Goal: Navigation & Orientation: Find specific page/section

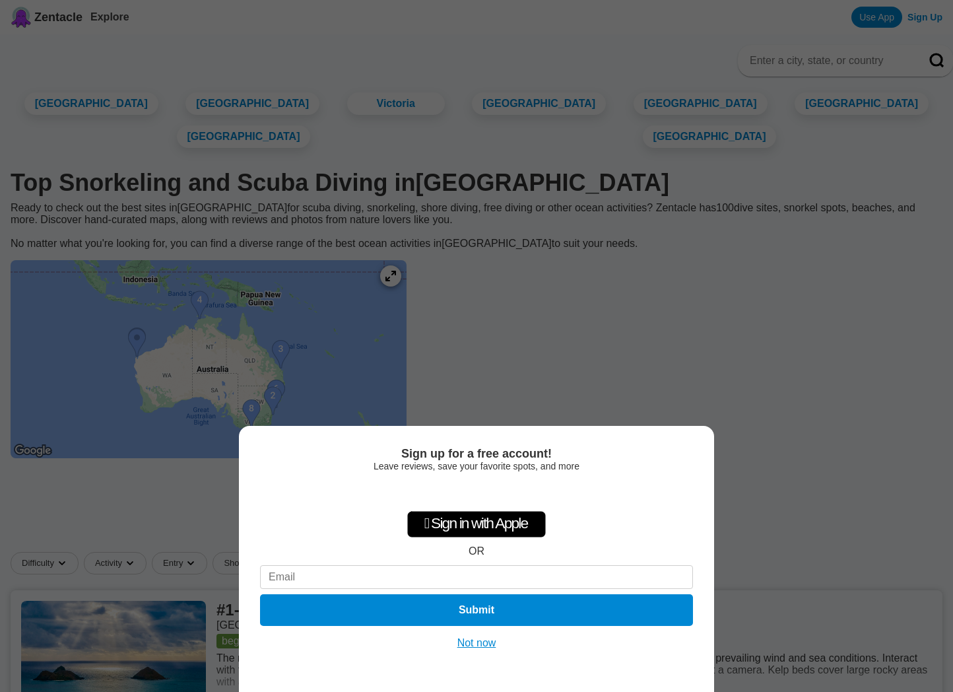
click at [467, 640] on button "Not now" at bounding box center [476, 642] width 47 height 13
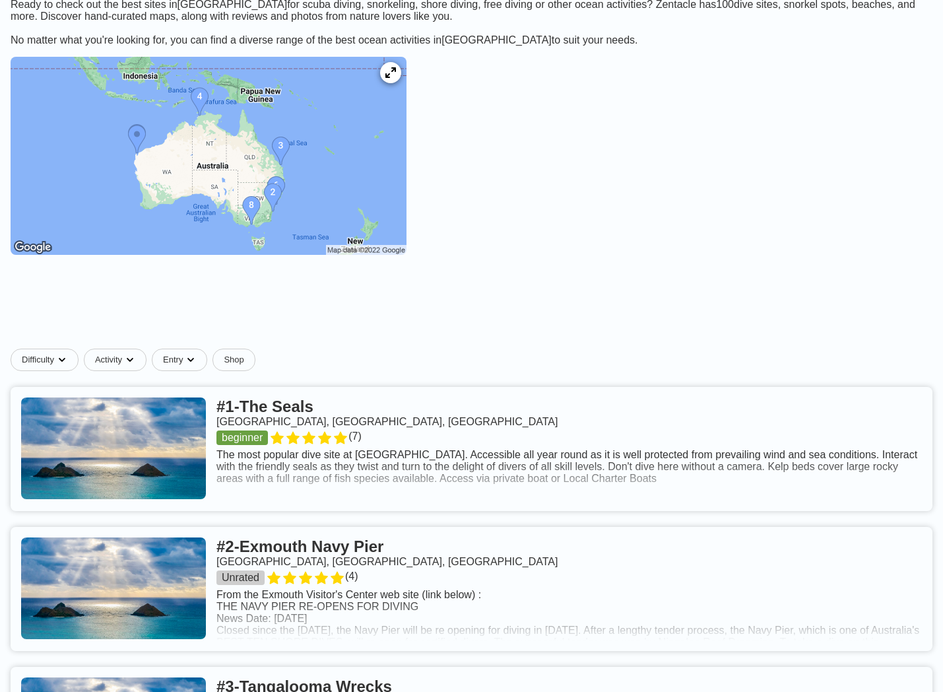
scroll to position [264, 0]
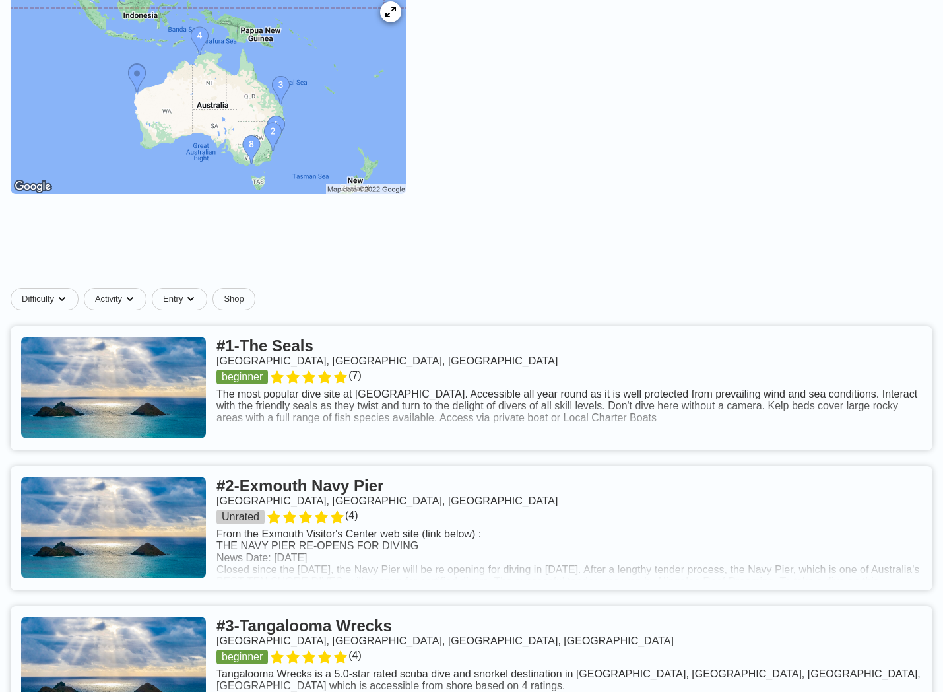
click at [182, 119] on img at bounding box center [209, 95] width 396 height 198
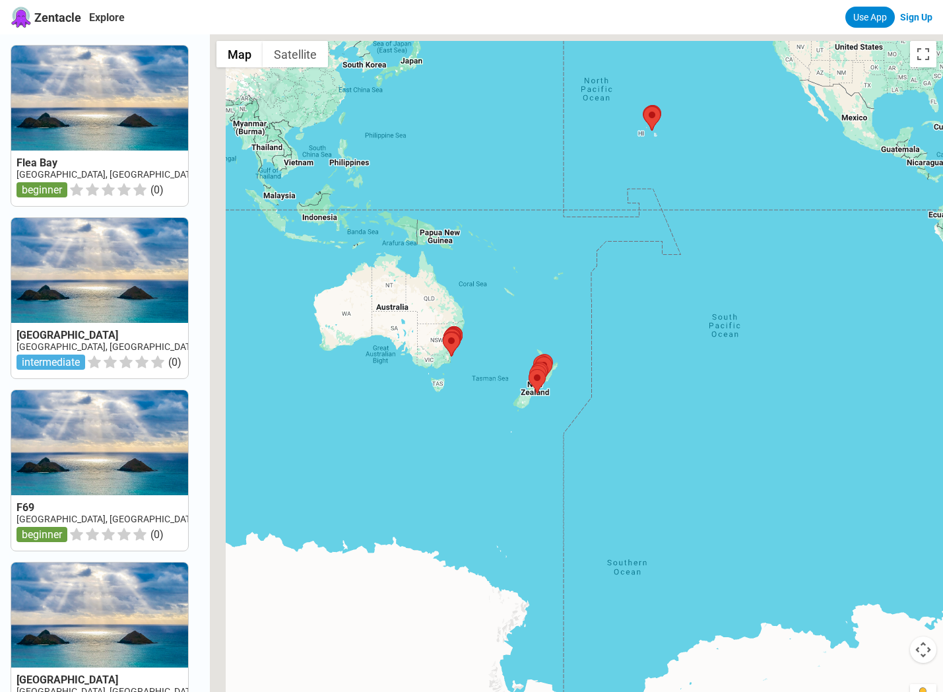
drag, startPoint x: 310, startPoint y: 284, endPoint x: 379, endPoint y: 323, distance: 79.5
click at [378, 323] on div at bounding box center [576, 380] width 733 height 692
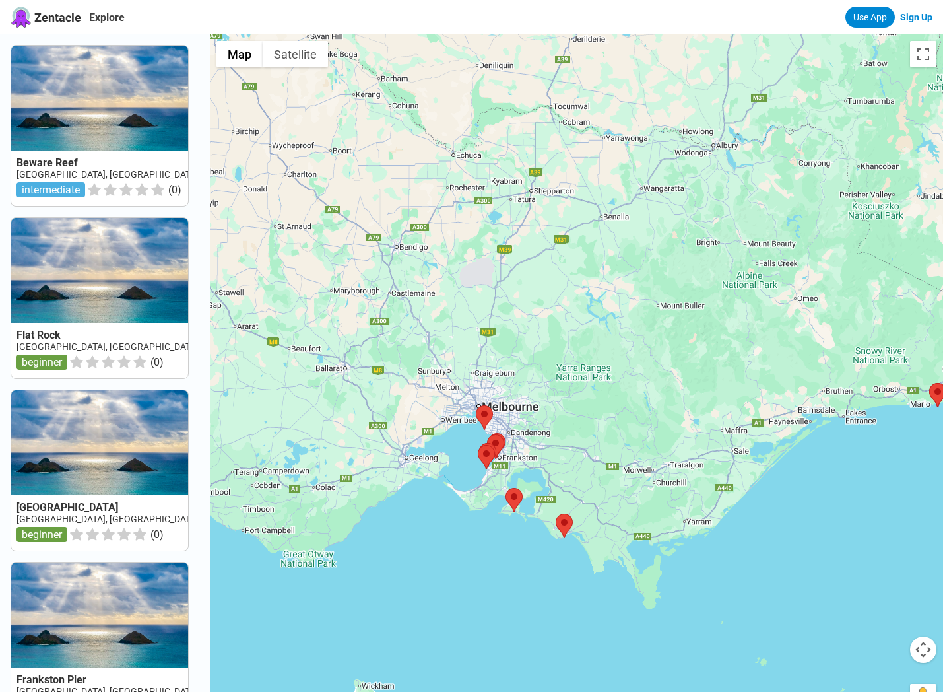
drag, startPoint x: 352, startPoint y: 337, endPoint x: 624, endPoint y: 369, distance: 273.1
click at [624, 369] on div at bounding box center [576, 380] width 733 height 692
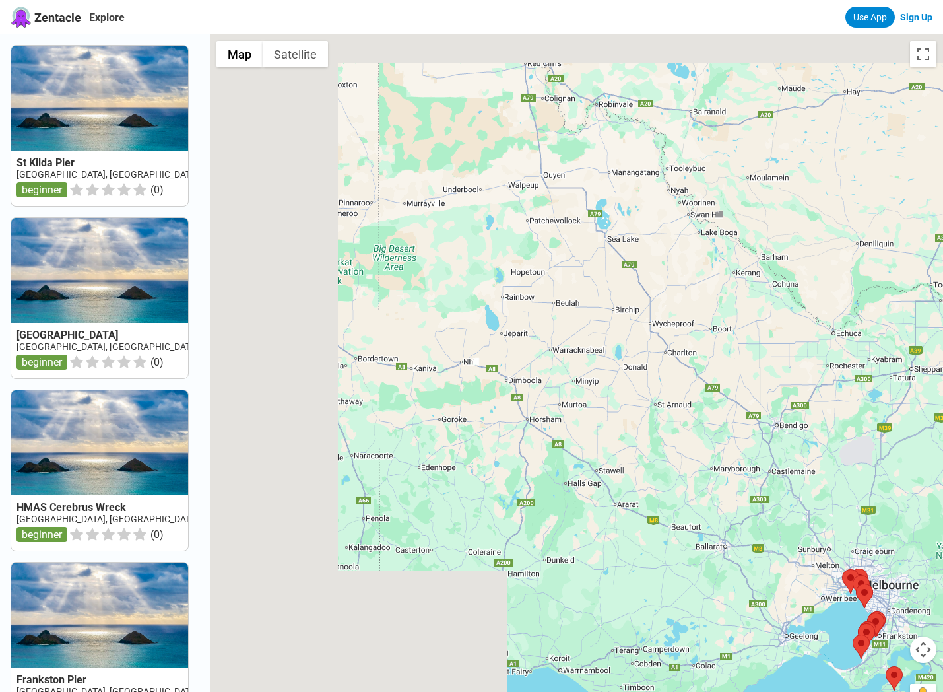
drag, startPoint x: 321, startPoint y: 297, endPoint x: 662, endPoint y: 426, distance: 364.9
click at [726, 486] on div at bounding box center [576, 380] width 733 height 692
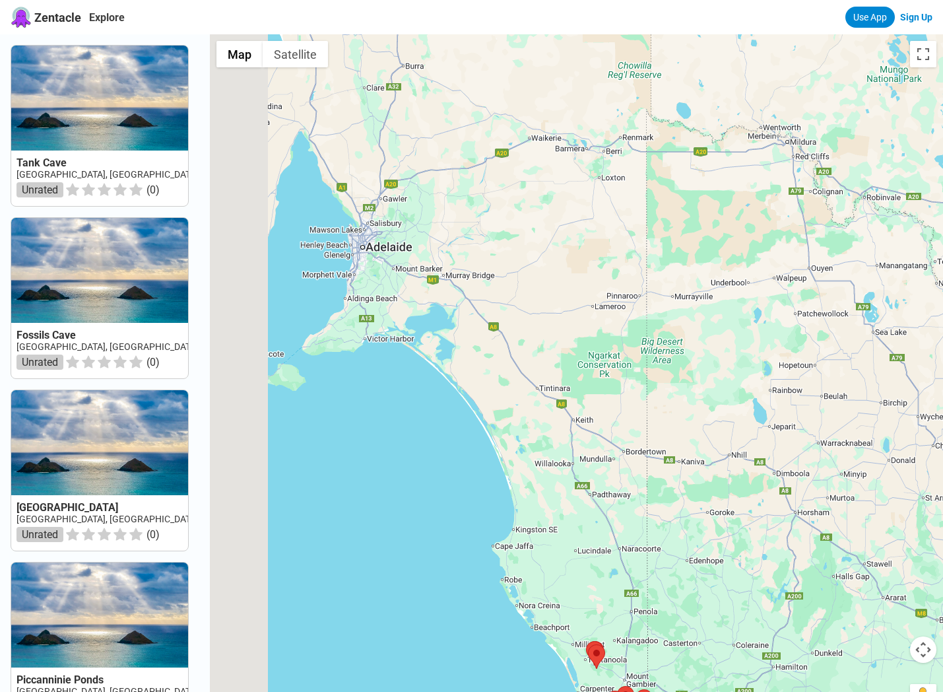
drag, startPoint x: 457, startPoint y: 315, endPoint x: 828, endPoint y: 444, distance: 392.2
click at [828, 444] on div at bounding box center [576, 380] width 733 height 692
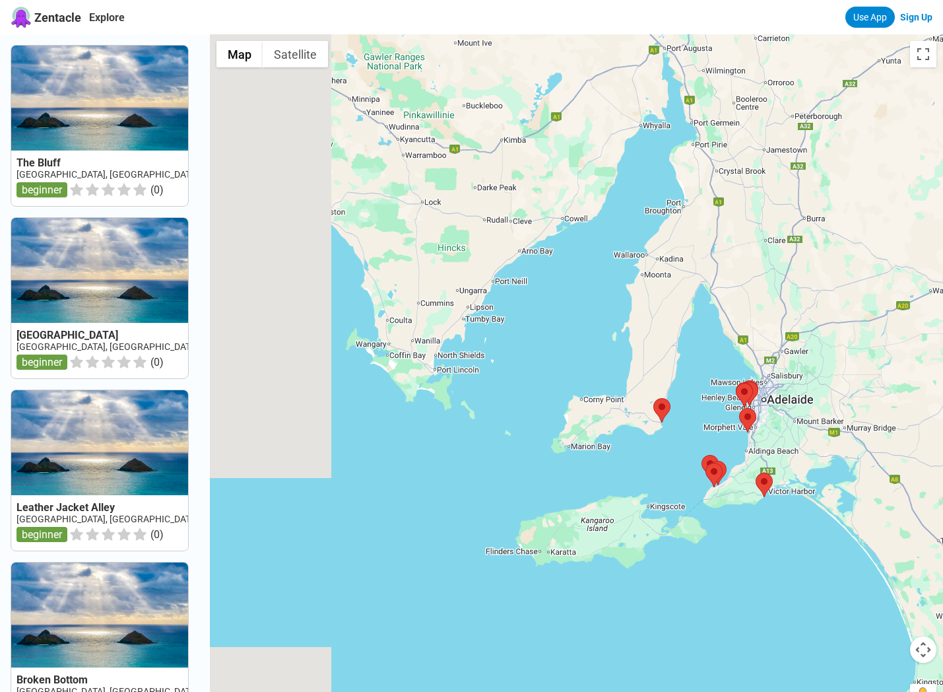
drag, startPoint x: 437, startPoint y: 251, endPoint x: 630, endPoint y: 344, distance: 214.6
click at [676, 343] on div at bounding box center [576, 380] width 733 height 692
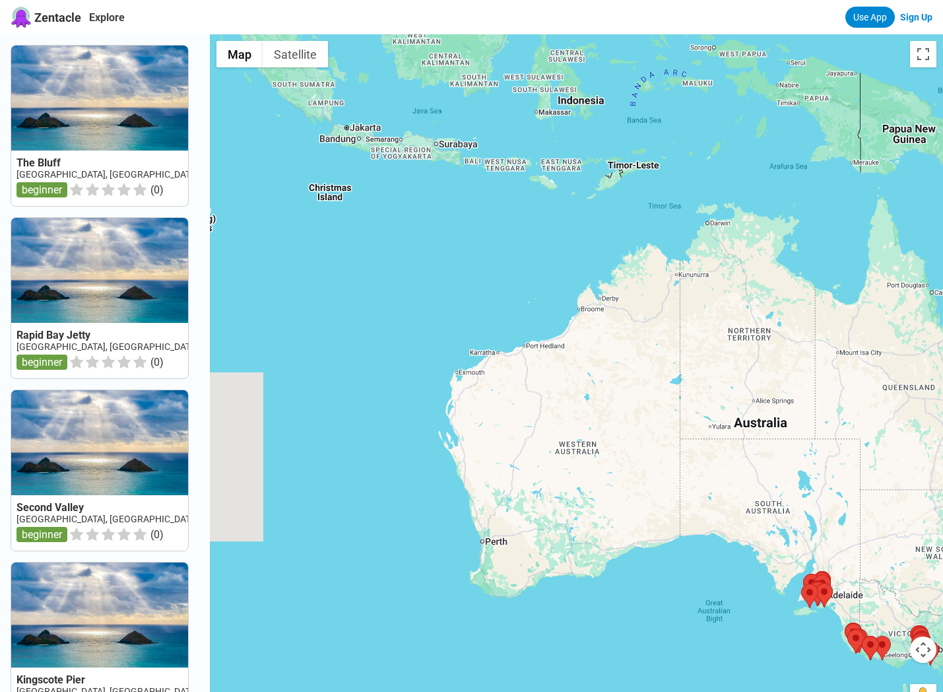
drag, startPoint x: 436, startPoint y: 282, endPoint x: 653, endPoint y: 502, distance: 308.9
click at [653, 502] on div at bounding box center [576, 380] width 733 height 692
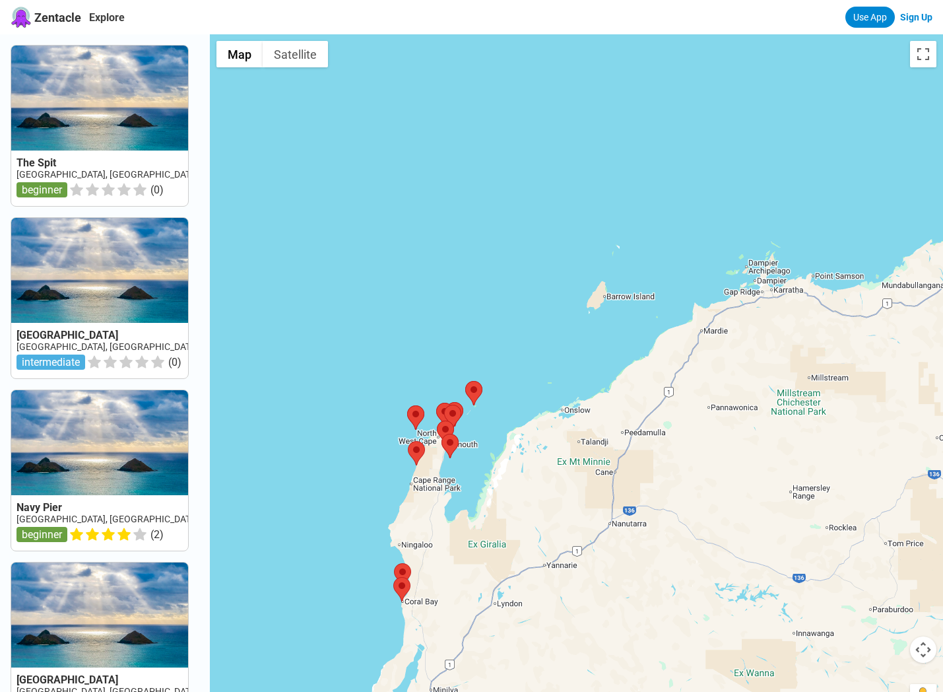
drag, startPoint x: 460, startPoint y: 478, endPoint x: 556, endPoint y: 394, distance: 127.2
click at [556, 394] on div at bounding box center [576, 380] width 733 height 692
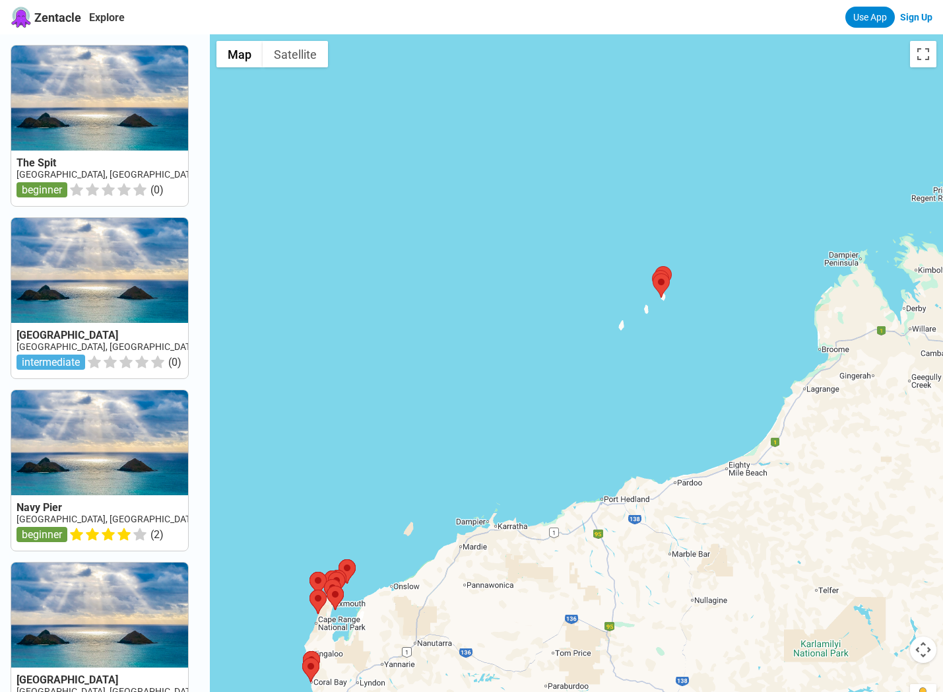
drag, startPoint x: 843, startPoint y: 179, endPoint x: 680, endPoint y: 356, distance: 241.0
click at [680, 361] on div at bounding box center [576, 380] width 733 height 692
